Goal: Find specific page/section: Find specific page/section

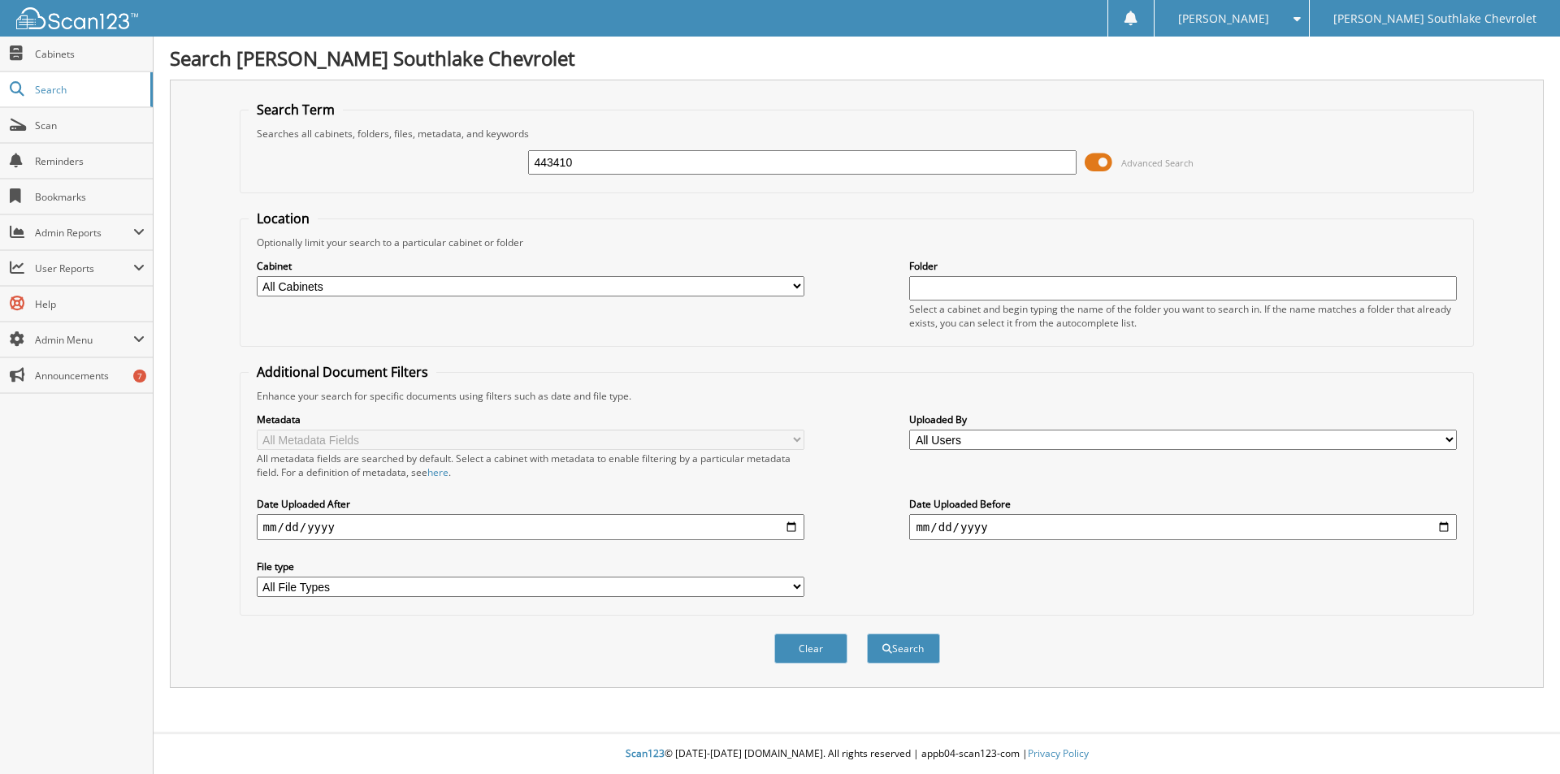
type input "443410"
click at [867, 634] on button "Search" at bounding box center [903, 649] width 73 height 30
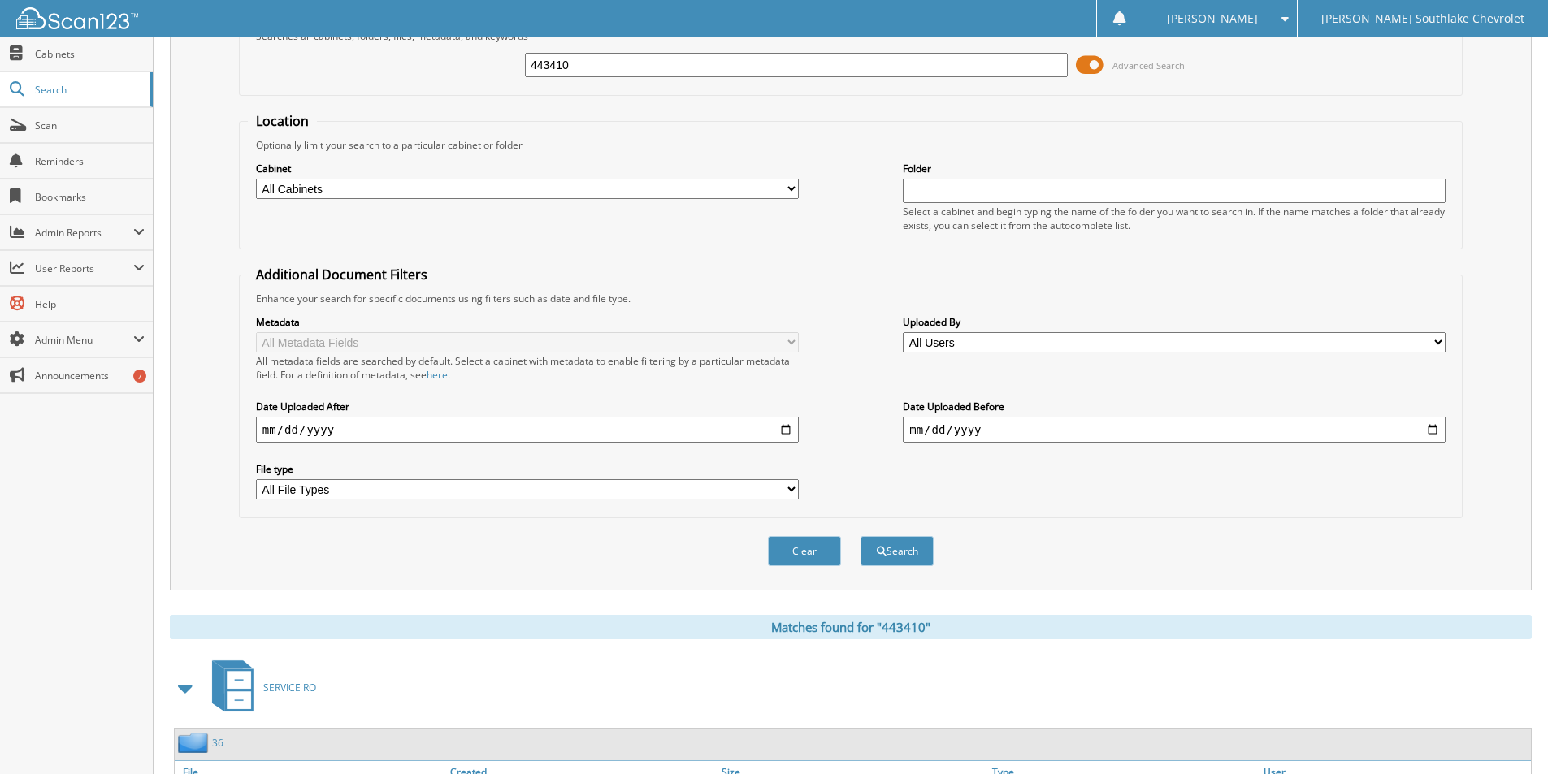
scroll to position [197, 0]
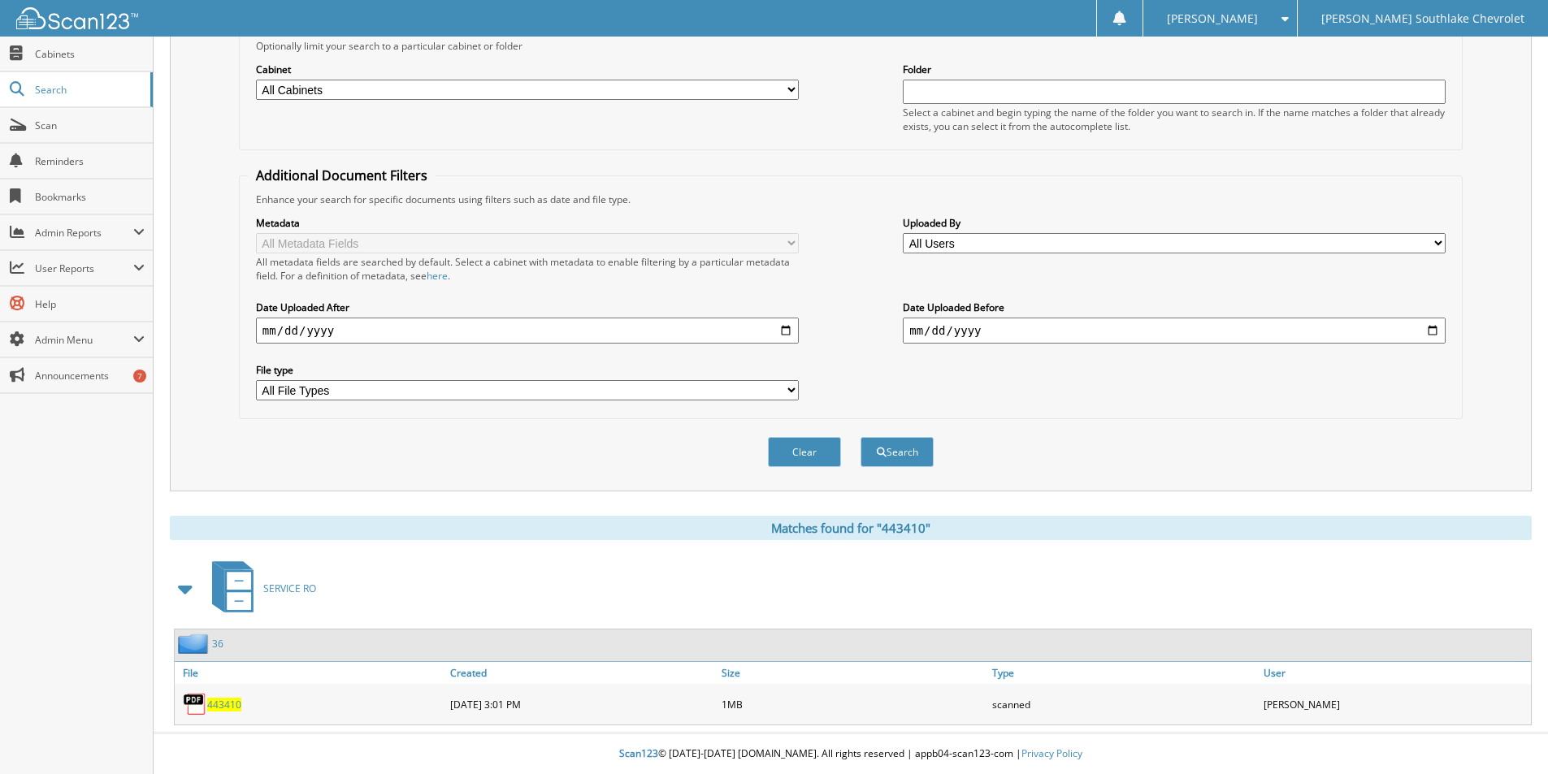
click at [214, 706] on span "443410" at bounding box center [224, 705] width 34 height 14
